Goal: Task Accomplishment & Management: Use online tool/utility

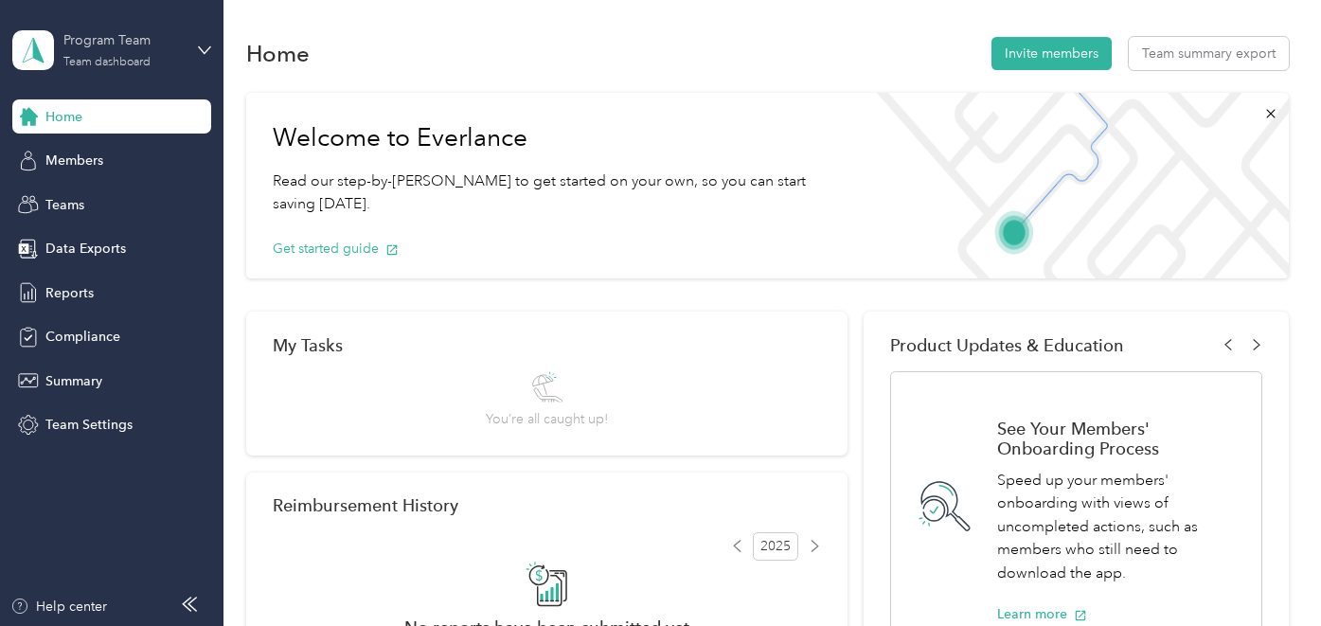
click at [131, 63] on div "Team dashboard" at bounding box center [106, 62] width 87 height 11
click at [105, 200] on div "Personal dashboard" at bounding box center [88, 196] width 119 height 20
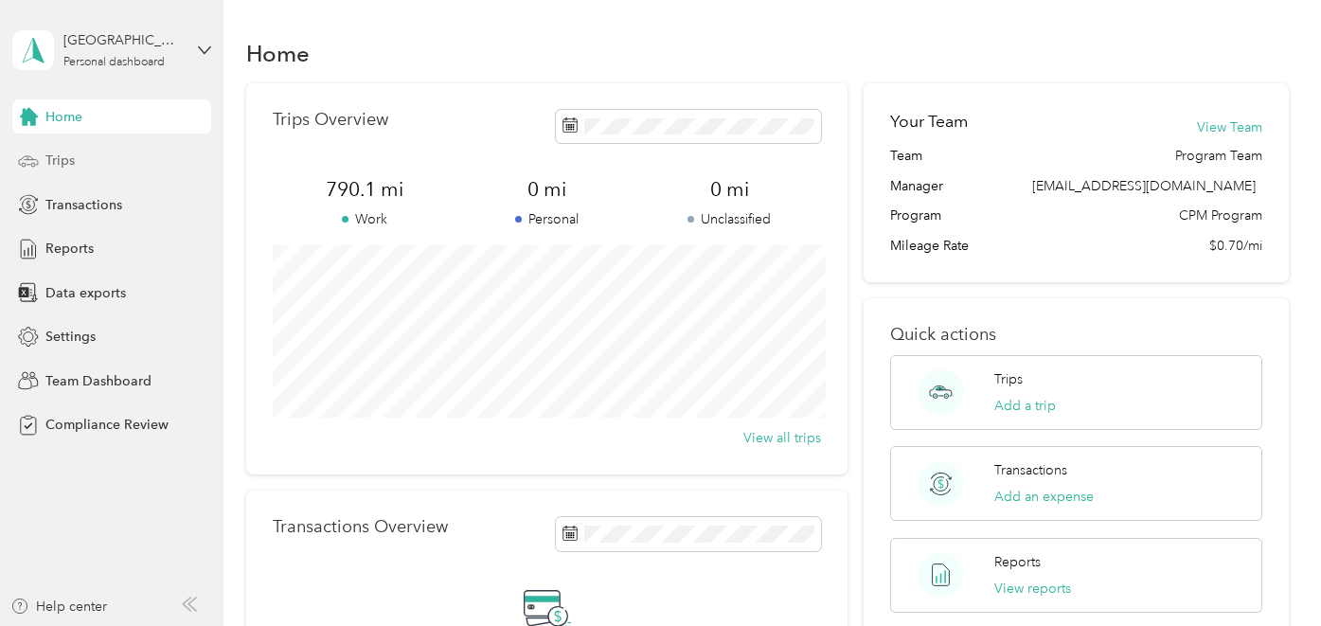
click at [94, 151] on div "Trips" at bounding box center [111, 161] width 199 height 34
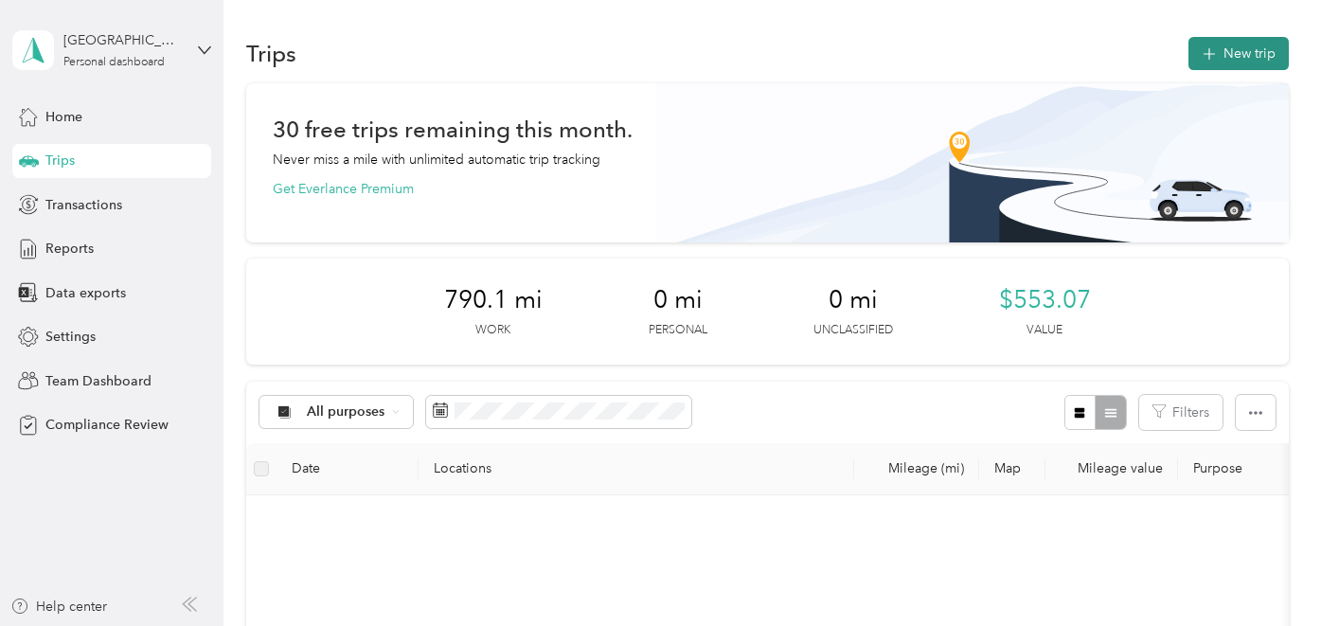
click at [1248, 57] on button "New trip" at bounding box center [1238, 53] width 100 height 33
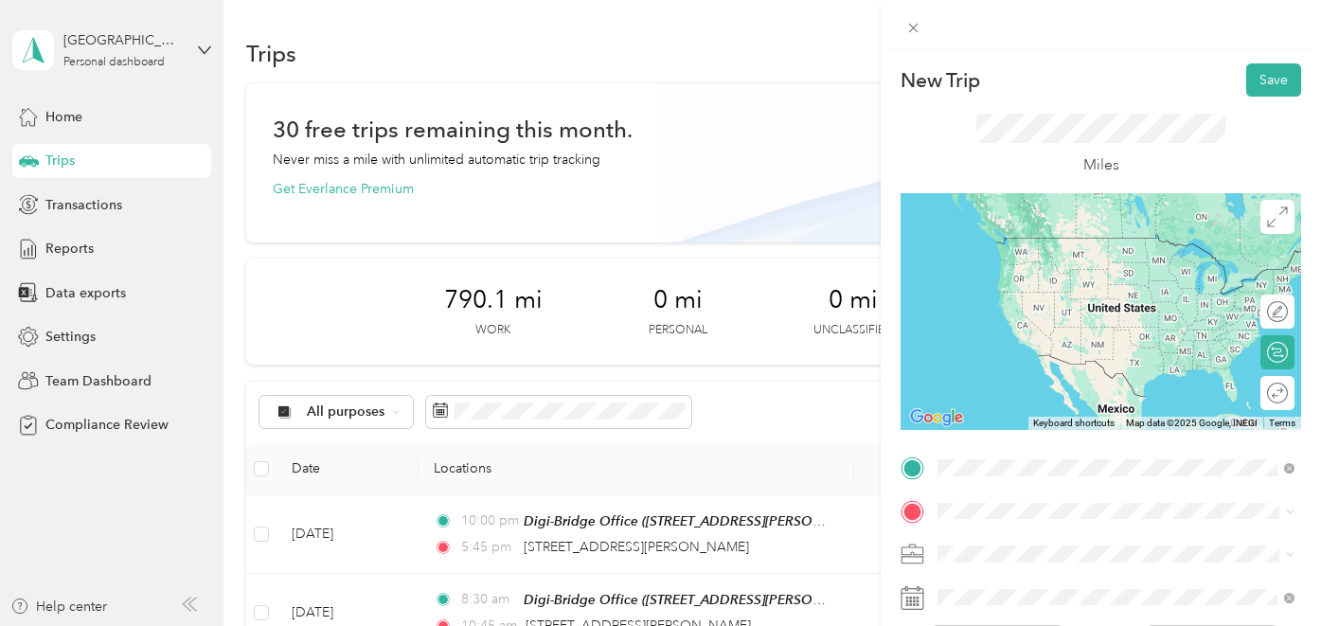
click at [1013, 262] on span "[STREET_ADDRESS][PERSON_NAME][US_STATE]" at bounding box center [1120, 266] width 294 height 16
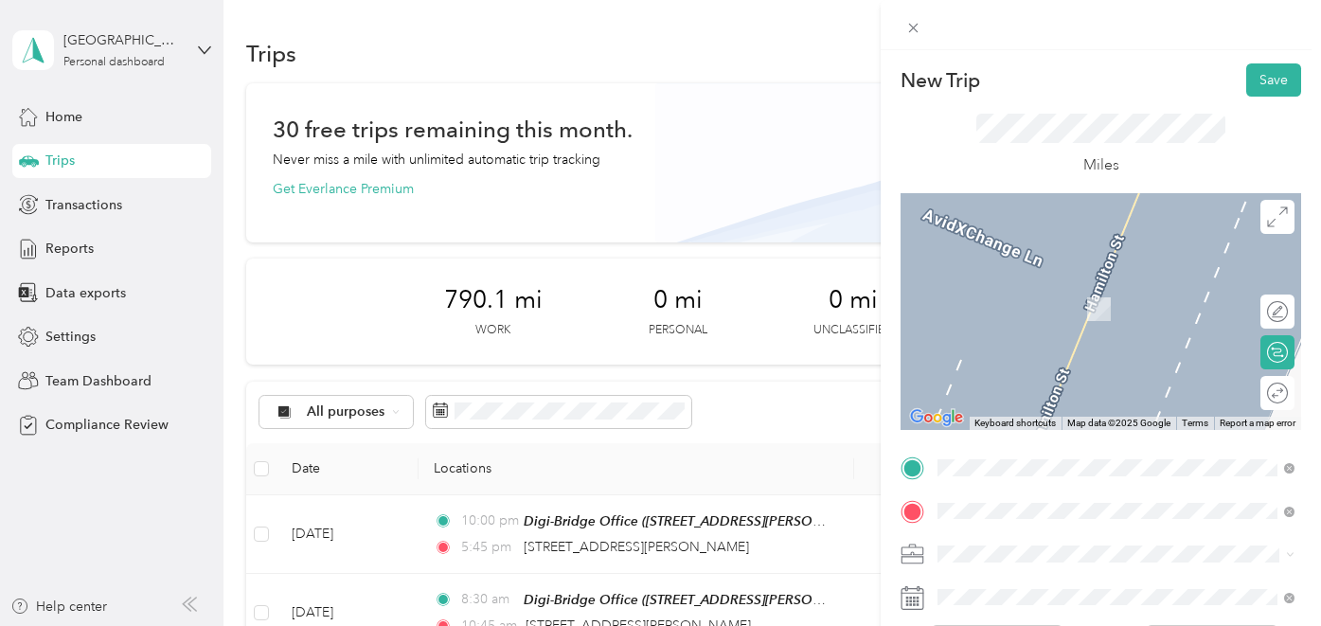
click at [1070, 398] on span "[GEOGRAPHIC_DATA][US_STATE], [GEOGRAPHIC_DATA]" at bounding box center [1130, 414] width 315 height 33
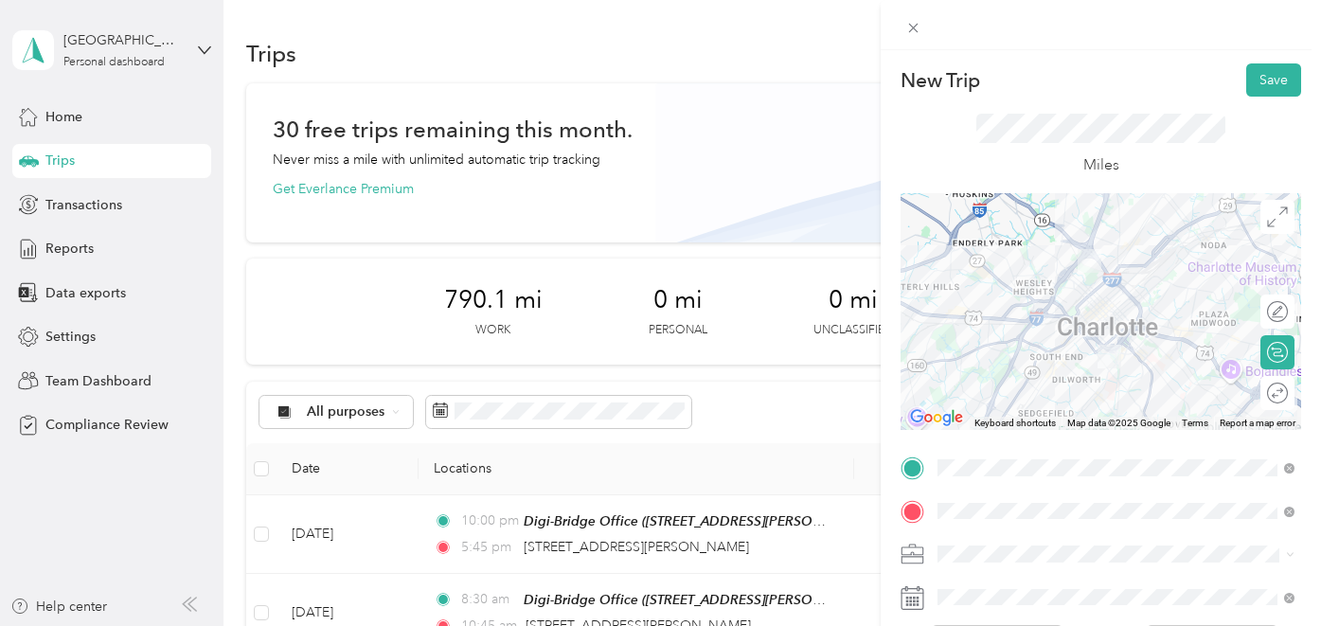
click at [1288, 398] on div "Round trip" at bounding box center [1288, 392] width 0 height 20
click at [1271, 390] on div at bounding box center [1268, 392] width 40 height 20
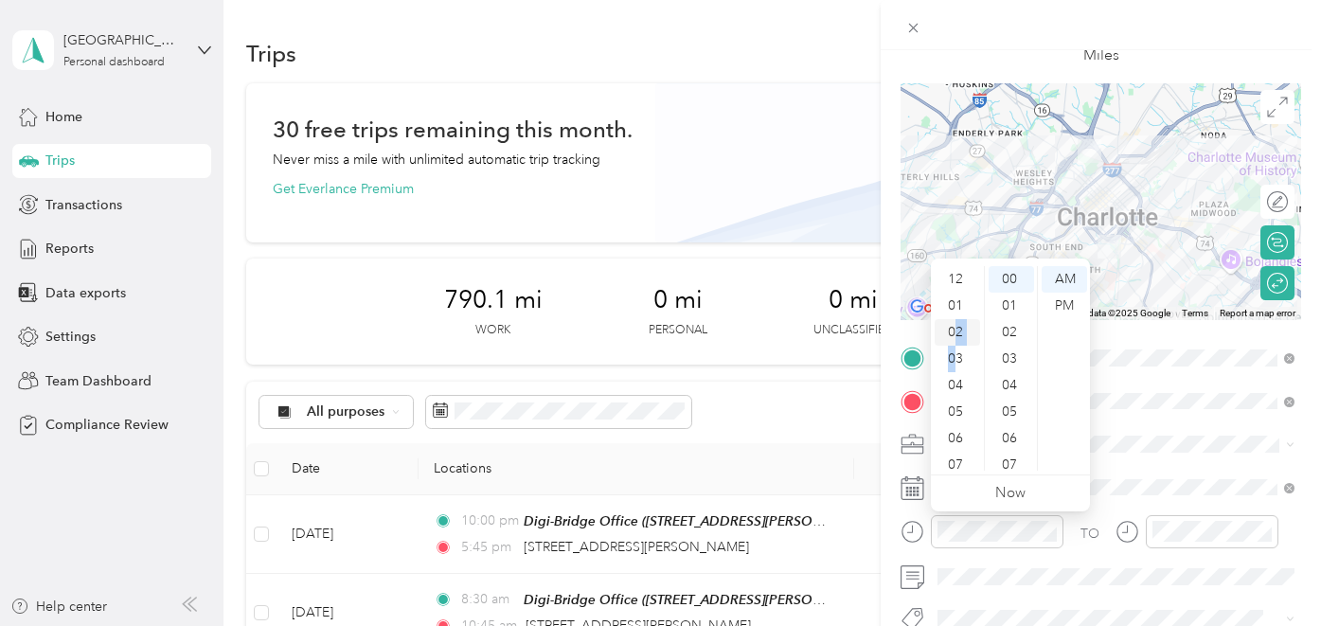
drag, startPoint x: 953, startPoint y: 353, endPoint x: 954, endPoint y: 337, distance: 16.1
click at [954, 337] on ul "12 01 02 03 04 05 06 07 08 09 10 11" at bounding box center [957, 368] width 53 height 205
click at [954, 337] on div "02" at bounding box center [956, 332] width 45 height 27
click at [1065, 304] on div "PM" at bounding box center [1063, 306] width 45 height 27
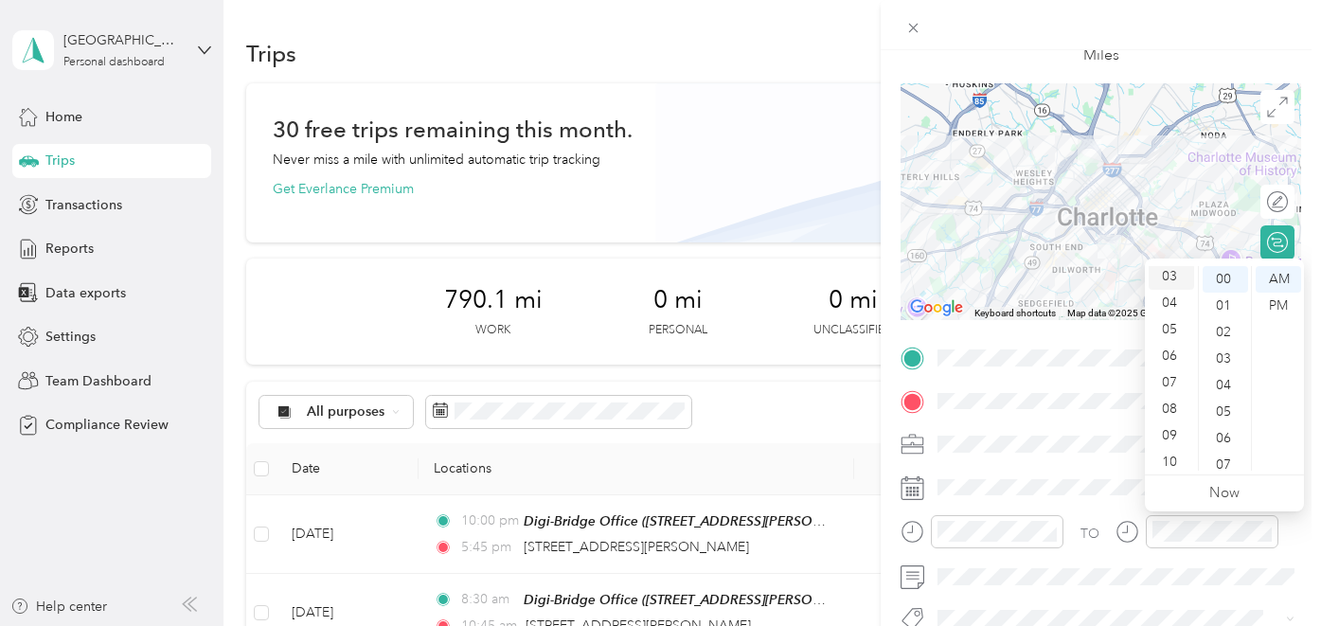
click at [1172, 283] on div "03" at bounding box center [1170, 276] width 45 height 27
click at [1264, 298] on div "PM" at bounding box center [1277, 306] width 45 height 27
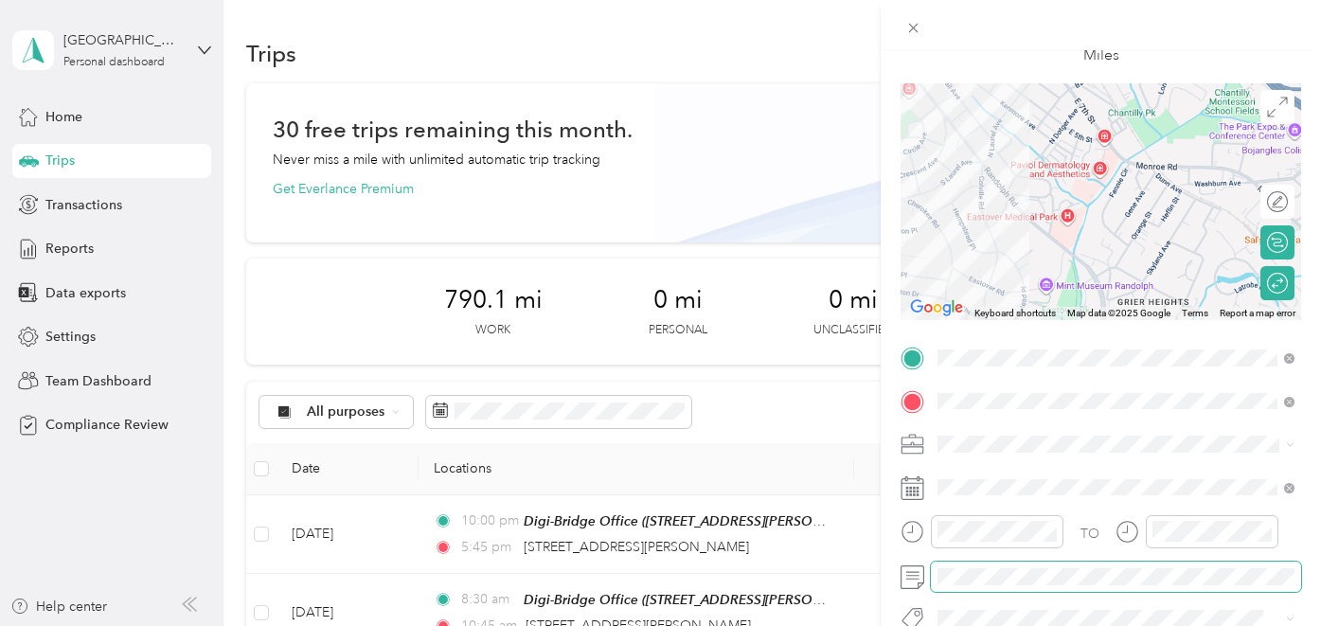
scroll to position [0, 0]
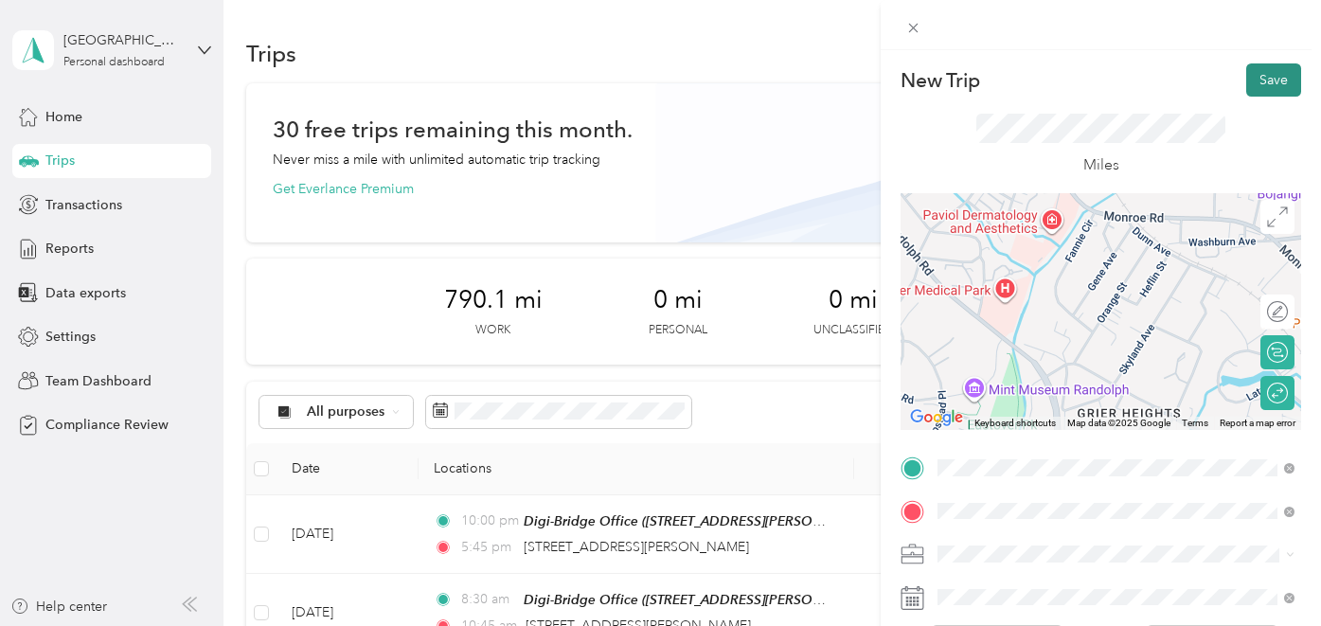
click at [1272, 83] on button "Save" at bounding box center [1273, 79] width 55 height 33
